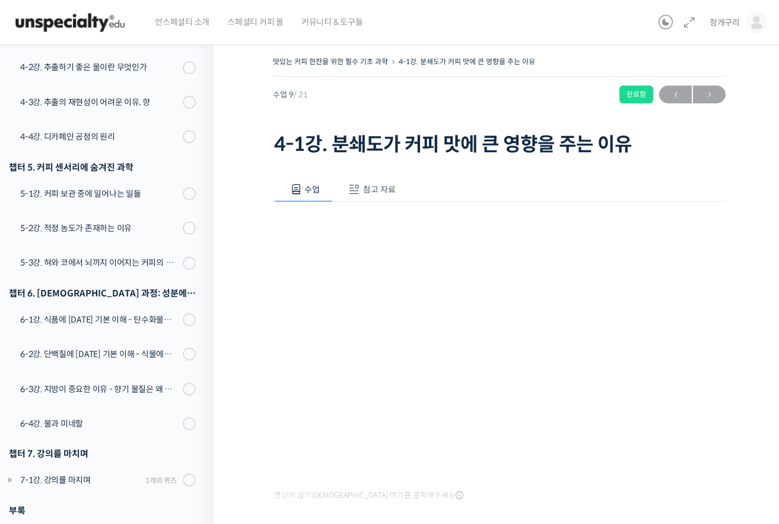
scroll to position [251, 0]
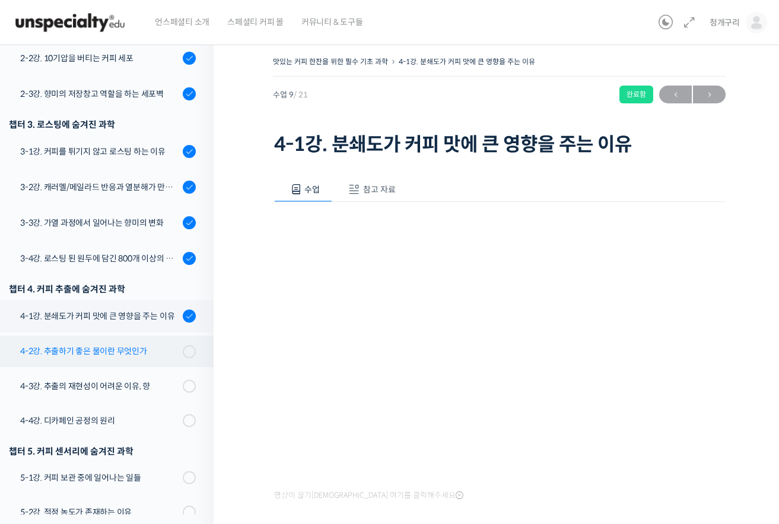
click at [123, 347] on div "4-2강. 추출하기 좋은 물이란 무엇인가" at bounding box center [99, 350] width 159 height 13
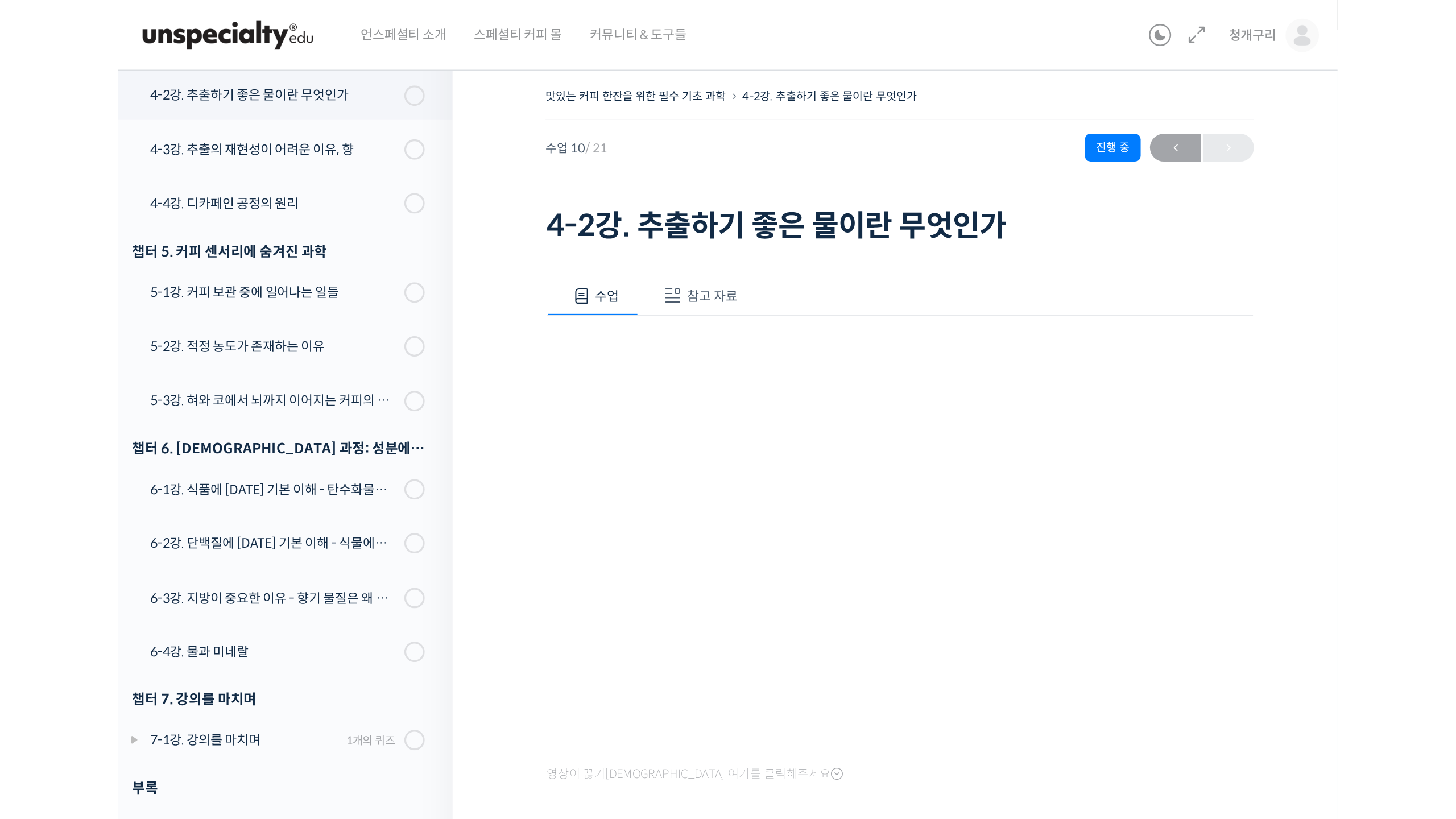
scroll to position [518, 0]
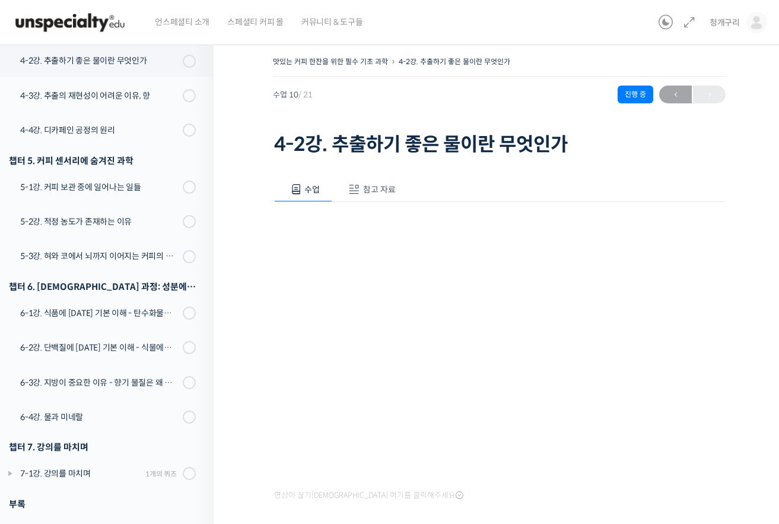
drag, startPoint x: 287, startPoint y: 480, endPoint x: 465, endPoint y: 93, distance: 426.9
click at [465, 93] on div "수업 10 / 21 진행 중 ← 이전" at bounding box center [499, 94] width 453 height 18
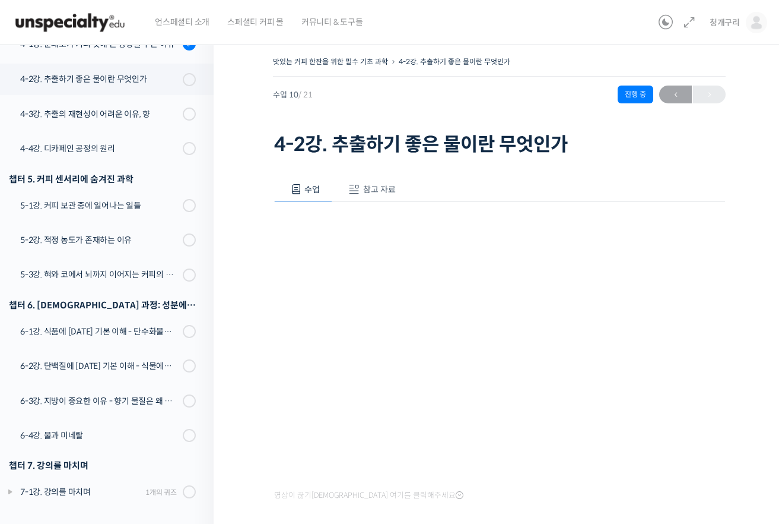
scroll to position [251, 0]
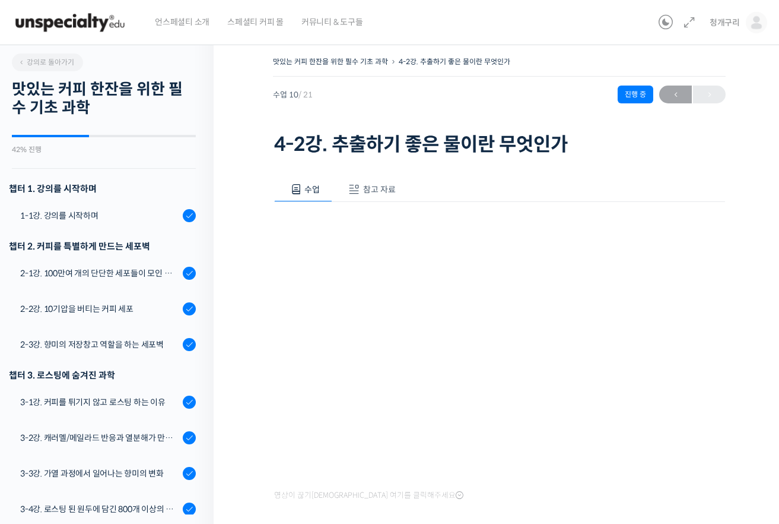
scroll to position [251, 0]
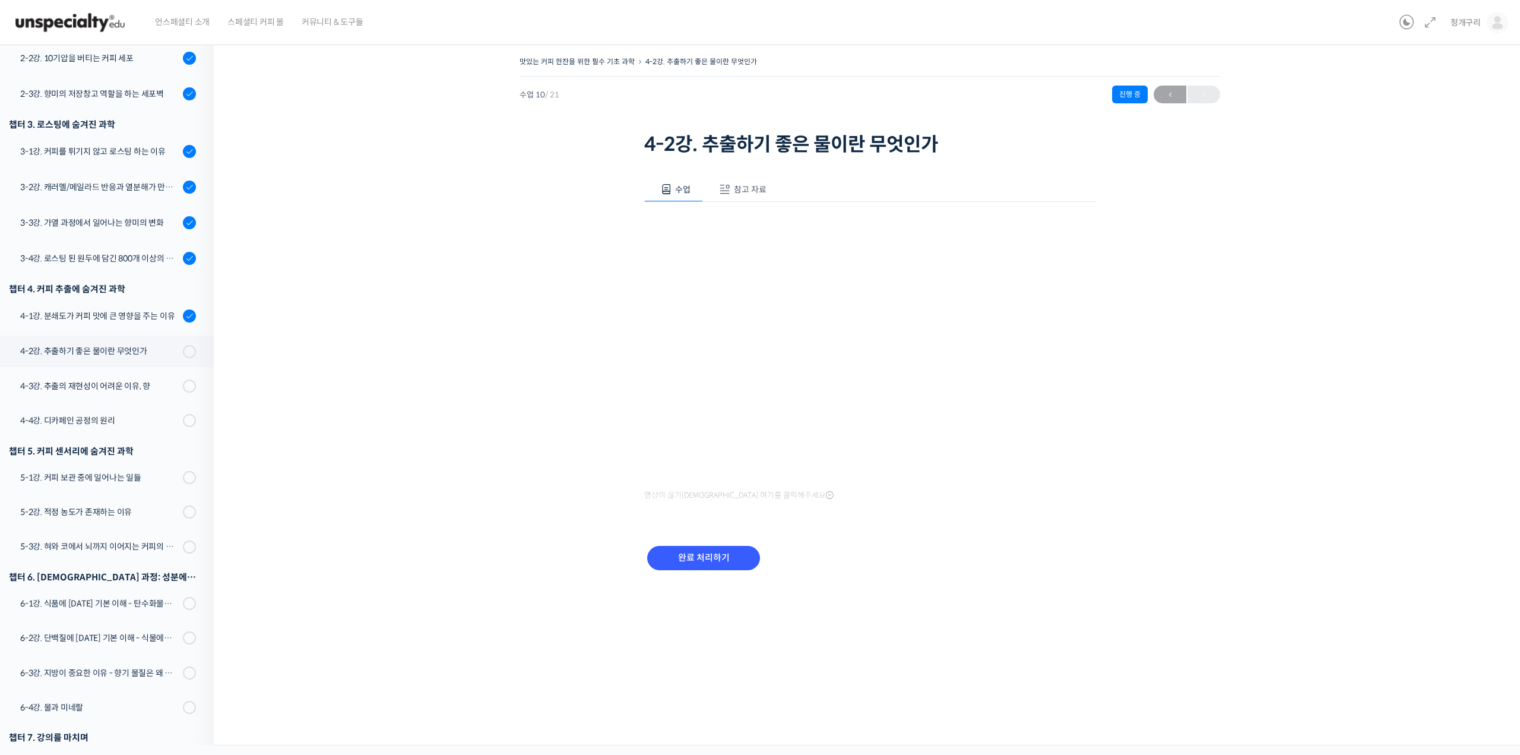
drag, startPoint x: 499, startPoint y: 328, endPoint x: 497, endPoint y: 346, distance: 18.6
click at [499, 328] on div "맛있는 커피 한잔을 위한 필수 기초 과학 4-2강. 추출하기 좋은 물이란 무엇인가 진행 중 수업 10 / 21 진행 중 ← 이전 4-2강. 추…" at bounding box center [869, 327] width 1193 height 548
